Goal: Task Accomplishment & Management: Manage account settings

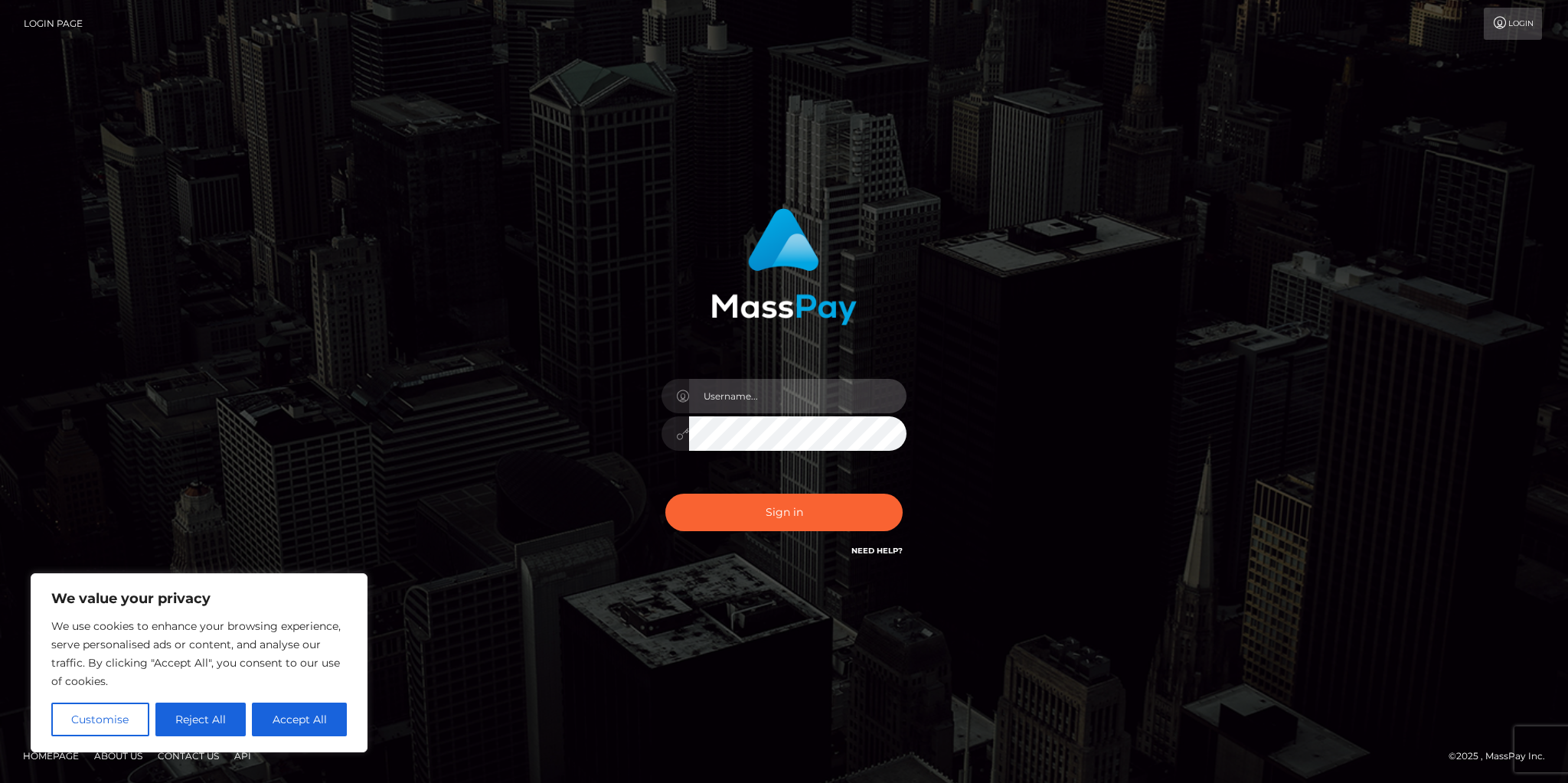
click at [740, 393] on input "text" at bounding box center [798, 396] width 218 height 34
type input "[EMAIL_ADDRESS][DOMAIN_NAME]"
click at [763, 516] on button "Sign in" at bounding box center [784, 512] width 237 height 37
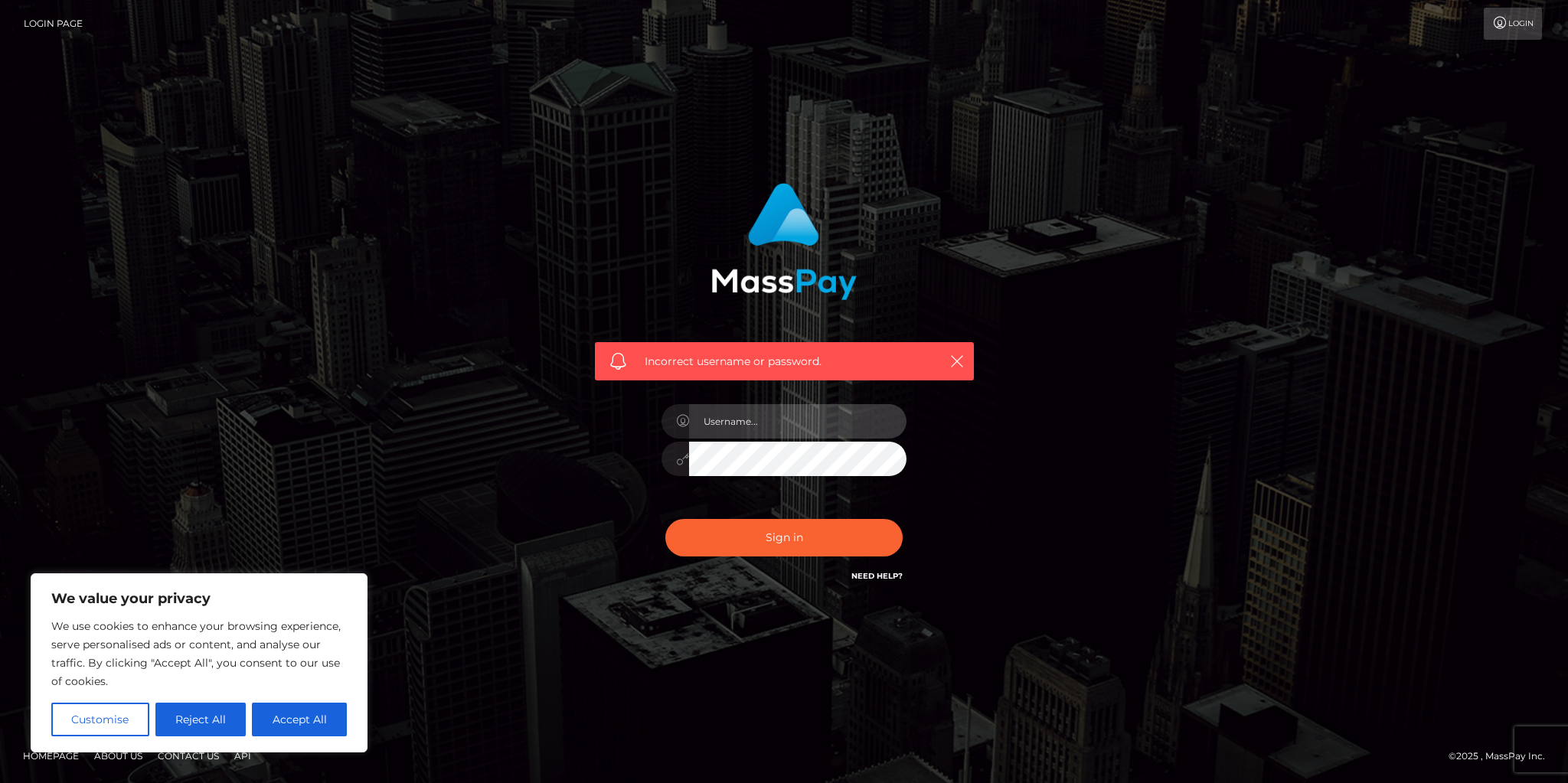
click at [753, 426] on input "text" at bounding box center [798, 421] width 218 height 34
type input "[EMAIL_ADDRESS][DOMAIN_NAME]"
click at [812, 541] on button "Sign in" at bounding box center [784, 537] width 237 height 37
click at [1496, 26] on icon at bounding box center [1500, 24] width 16 height 13
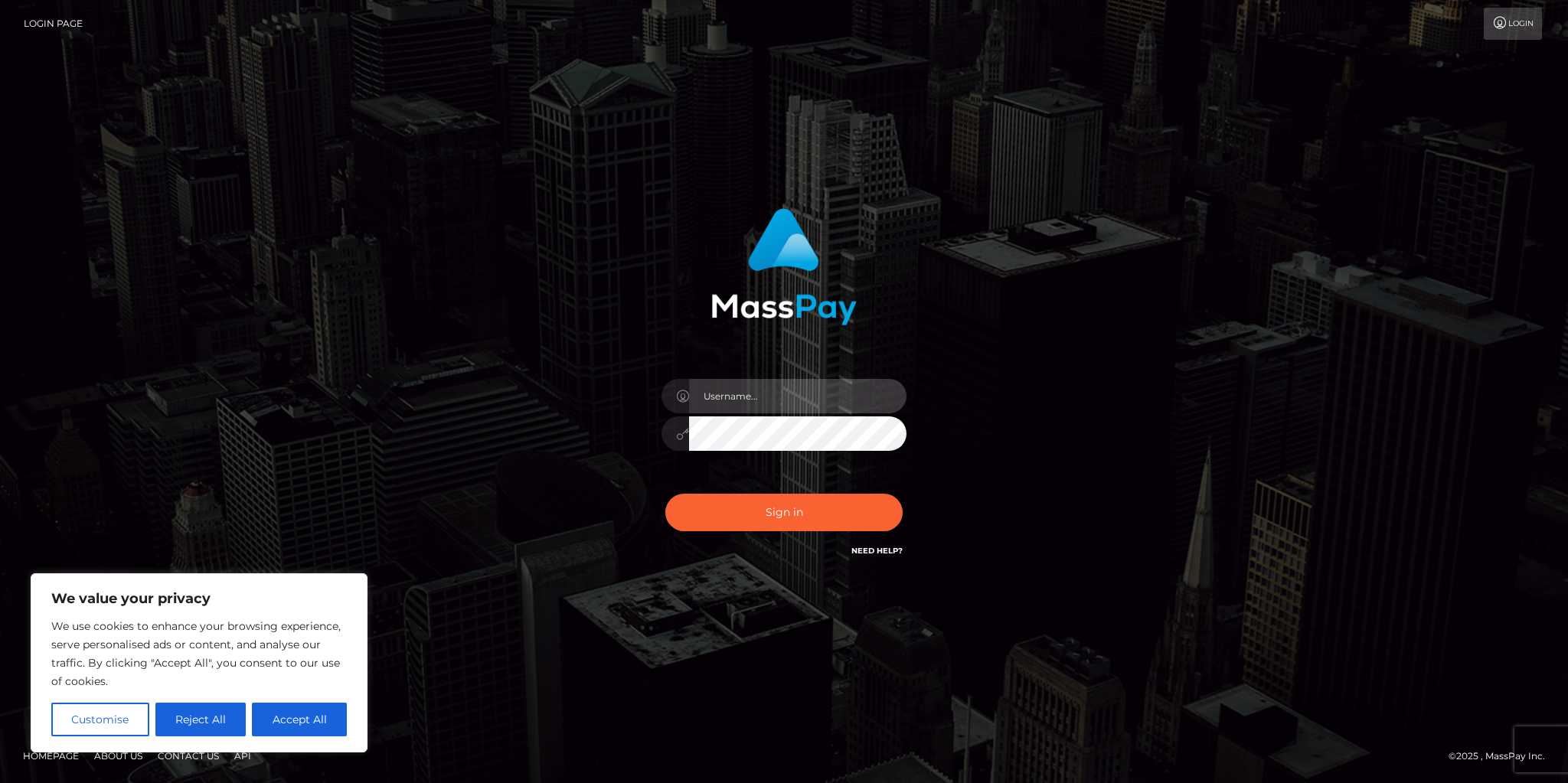
click at [772, 391] on input "text" at bounding box center [798, 396] width 218 height 34
type input "[EMAIL_ADDRESS][DOMAIN_NAME]"
click at [685, 430] on icon at bounding box center [682, 434] width 13 height 13
click at [286, 723] on button "Accept All" at bounding box center [299, 719] width 95 height 34
checkbox input "true"
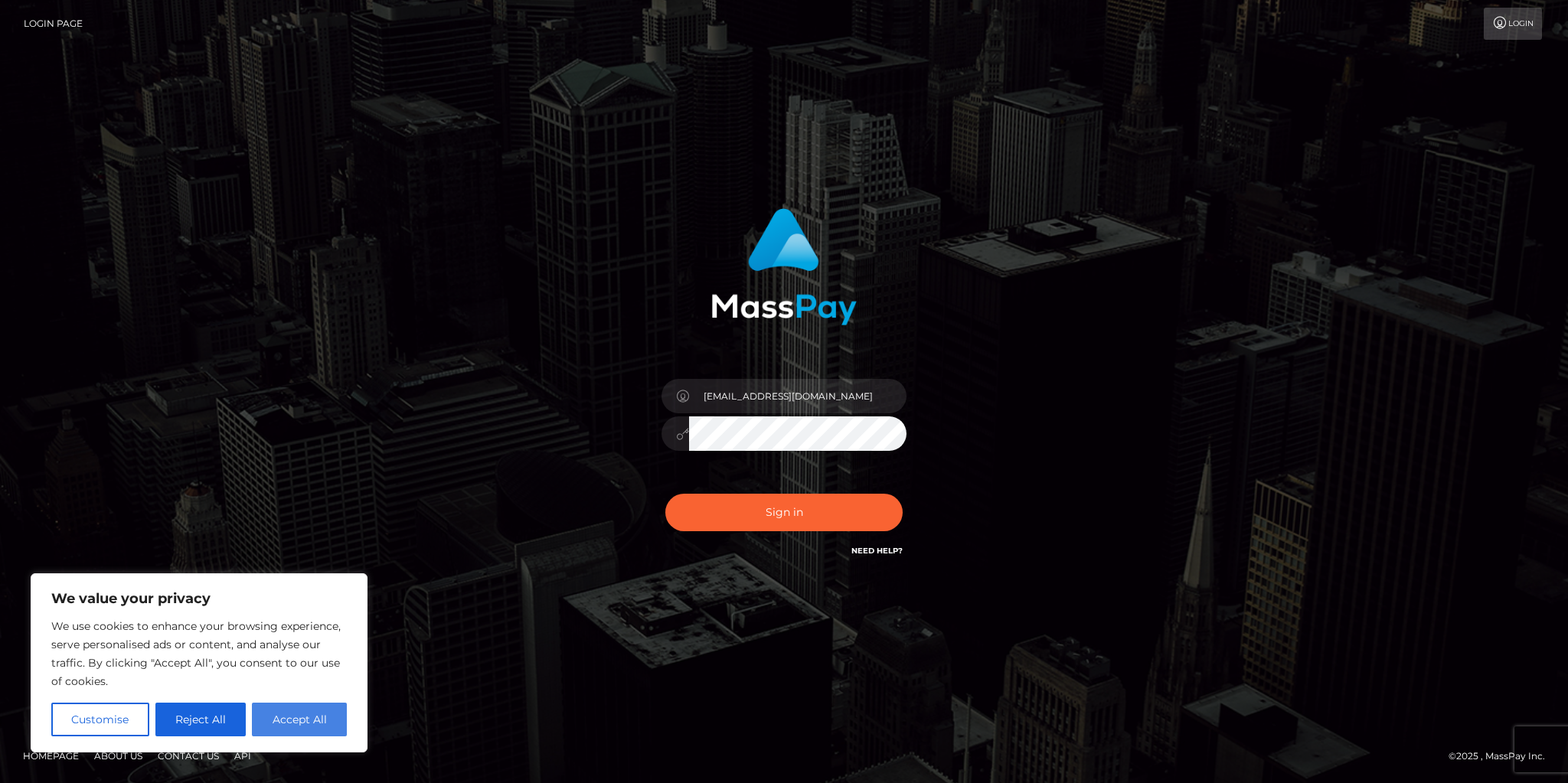
checkbox input "true"
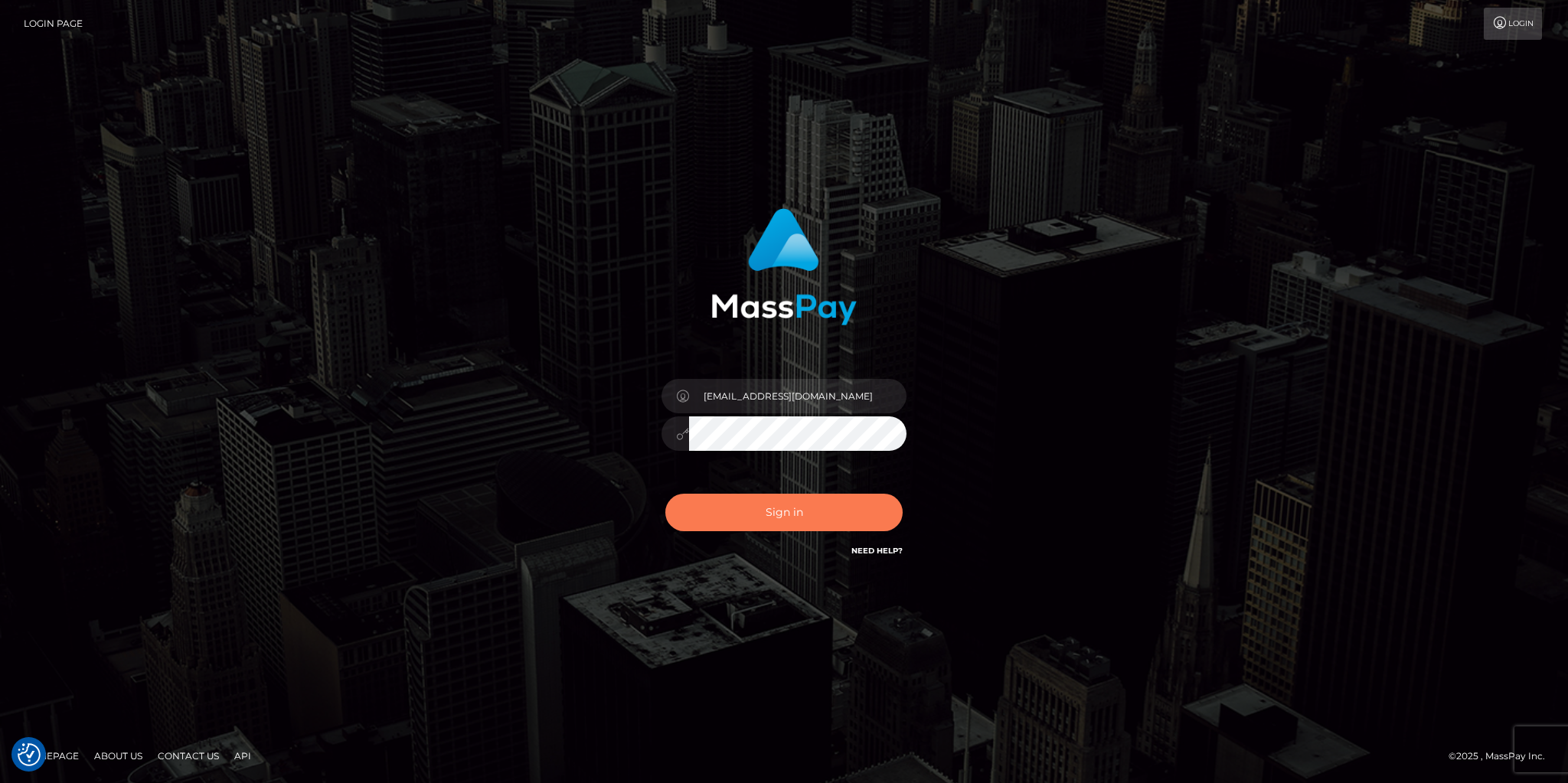
click at [785, 511] on button "Sign in" at bounding box center [784, 512] width 237 height 37
